Goal: Use online tool/utility: Utilize a website feature to perform a specific function

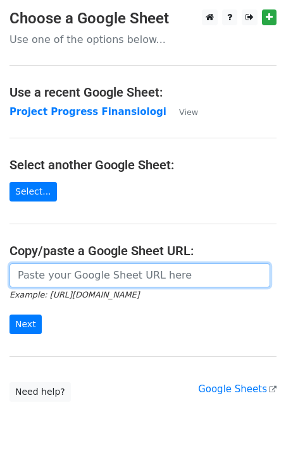
click at [109, 278] on input "url" at bounding box center [139, 275] width 260 height 24
paste input "https://docs.google.com/spreadsheets/d/1XTc2nlsIwzFWsRWZVGLAn0C-aV0rlliZWl_M4oK…"
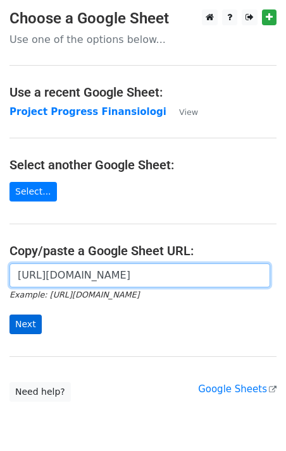
type input "https://docs.google.com/spreadsheets/d/1XTc2nlsIwzFWsRWZVGLAn0C-aV0rlliZWl_M4oK…"
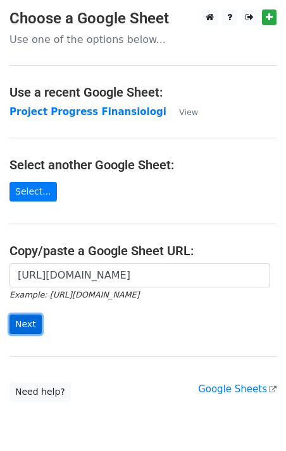
click at [28, 329] on input "Next" at bounding box center [25, 325] width 32 height 20
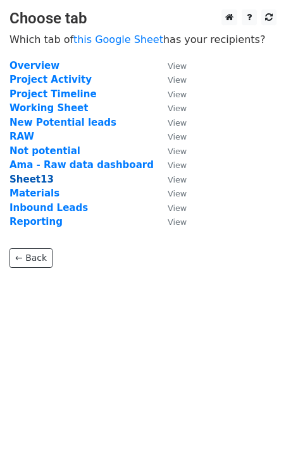
click at [37, 177] on strong "Sheet13" at bounding box center [31, 179] width 44 height 11
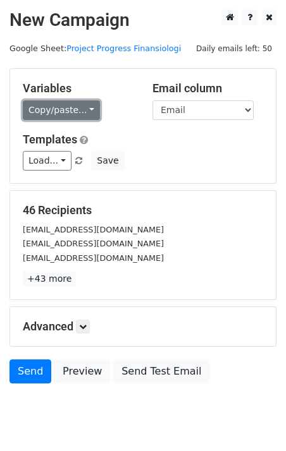
click at [82, 116] on link "Copy/paste..." at bounding box center [61, 110] width 77 height 20
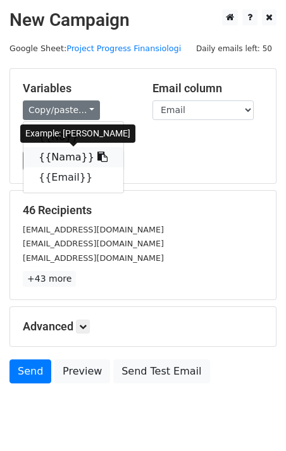
click at [97, 157] on icon at bounding box center [102, 157] width 10 height 10
